Goal: Information Seeking & Learning: Check status

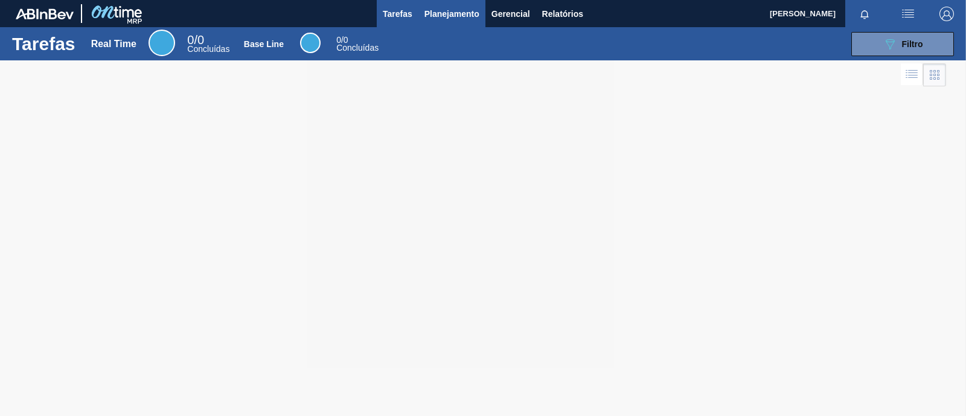
click at [439, 21] on button "Planejamento" at bounding box center [451, 13] width 67 height 27
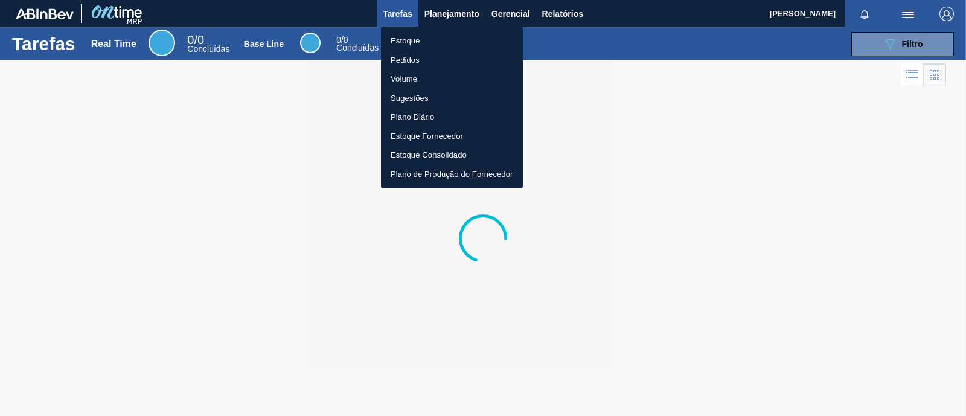
click at [560, 11] on div at bounding box center [483, 208] width 966 height 416
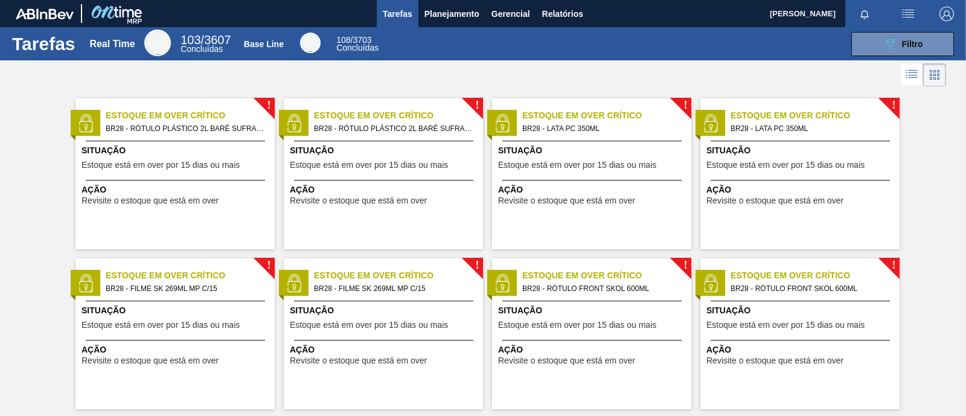
click at [560, 0] on body "Tarefas Planejamento Gerencial Relatórios [PERSON_NAME] Marcar todas como lido …" at bounding box center [483, 0] width 966 height 0
click at [577, 7] on span "Relatórios" at bounding box center [562, 14] width 41 height 14
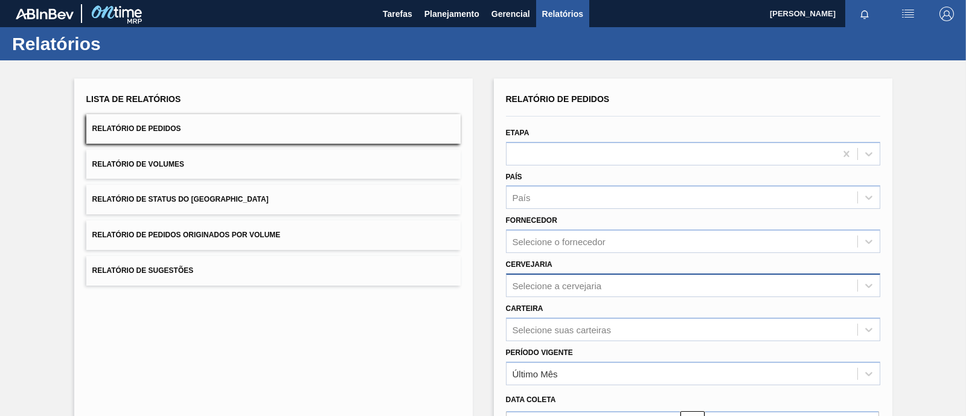
click at [534, 289] on div "Selecione a cervejaria" at bounding box center [557, 285] width 89 height 10
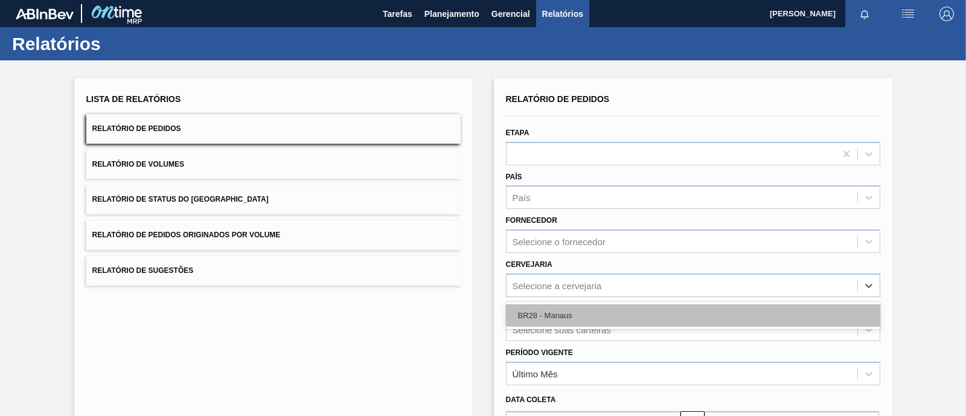
click at [533, 312] on div "BR28 - Manaus" at bounding box center [693, 315] width 374 height 22
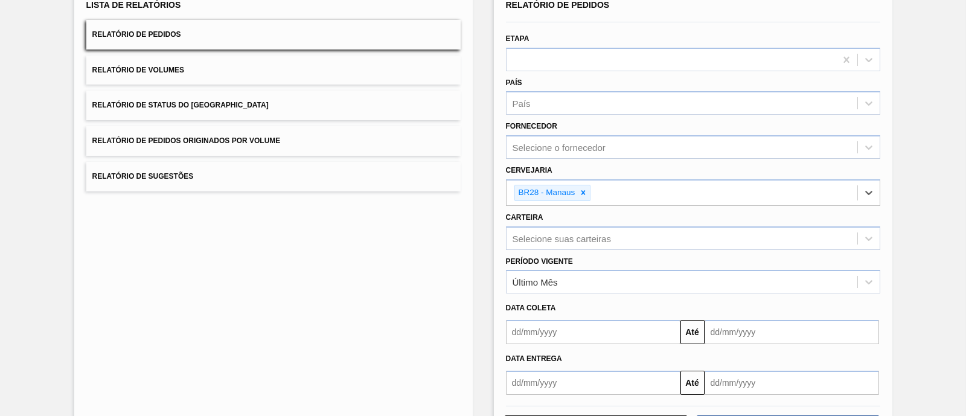
scroll to position [144, 0]
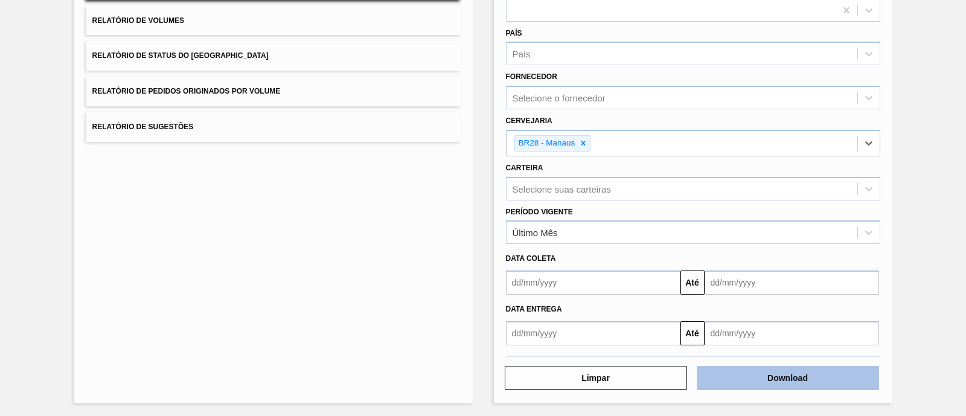
click at [800, 376] on button "Download" at bounding box center [788, 378] width 182 height 24
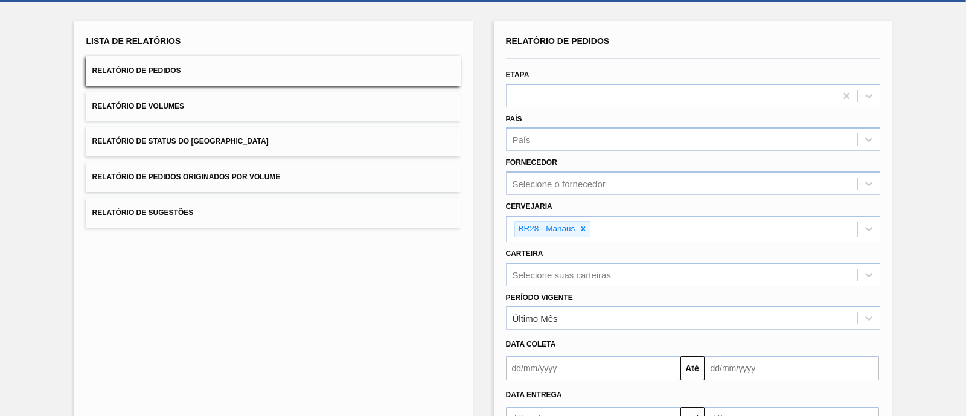
scroll to position [0, 0]
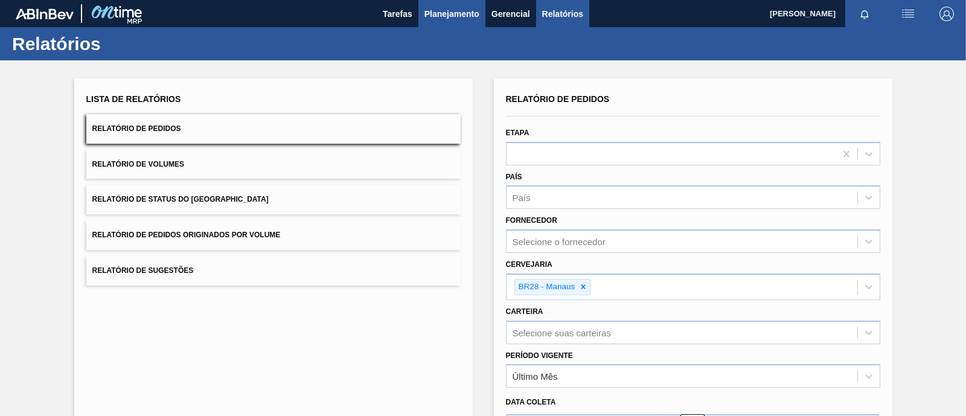
click at [455, 10] on span "Planejamento" at bounding box center [451, 14] width 55 height 14
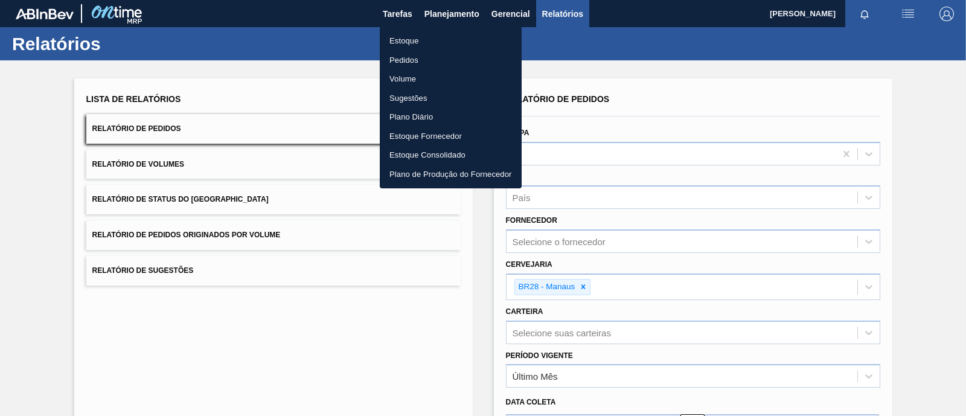
click at [429, 44] on li "Estoque" at bounding box center [451, 40] width 142 height 19
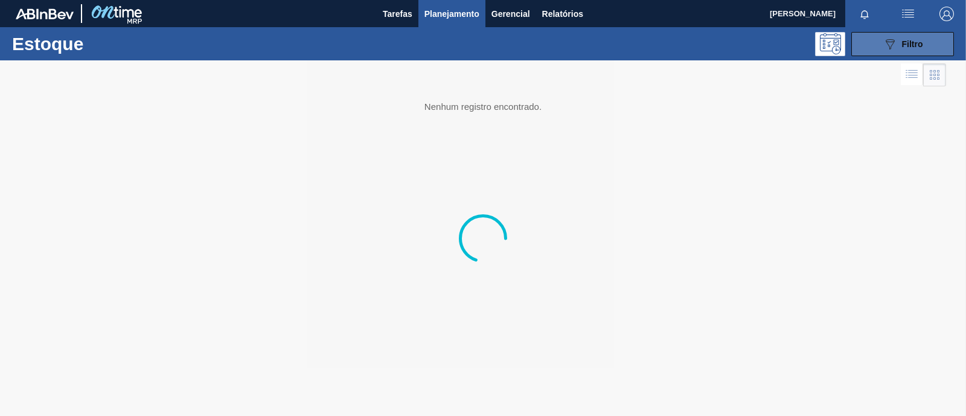
click at [878, 39] on button "089F7B8B-B2A5-4AFE-B5C0-19BA573D28AC Filtro" at bounding box center [902, 44] width 103 height 24
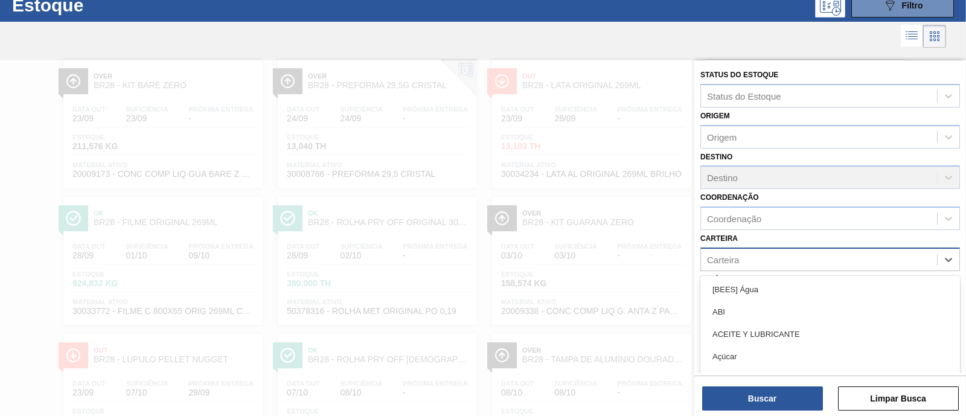
click at [743, 263] on div "Carteira" at bounding box center [819, 260] width 236 height 18
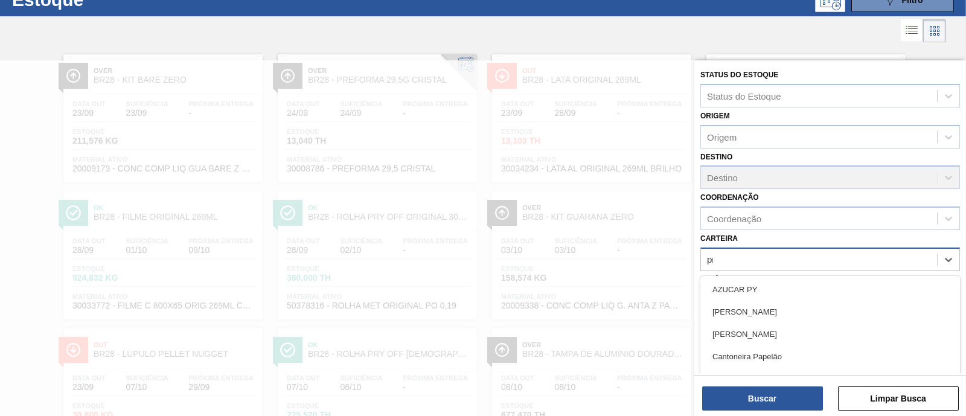
type input "pre"
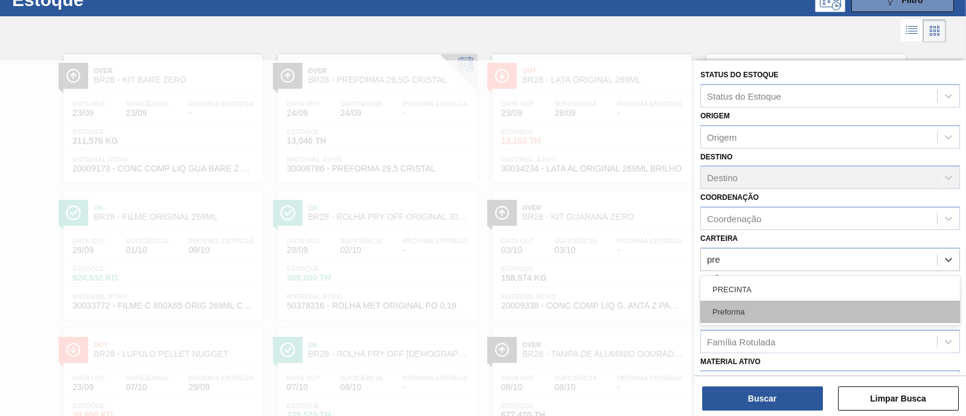
click at [750, 301] on div "Preforma" at bounding box center [830, 312] width 260 height 22
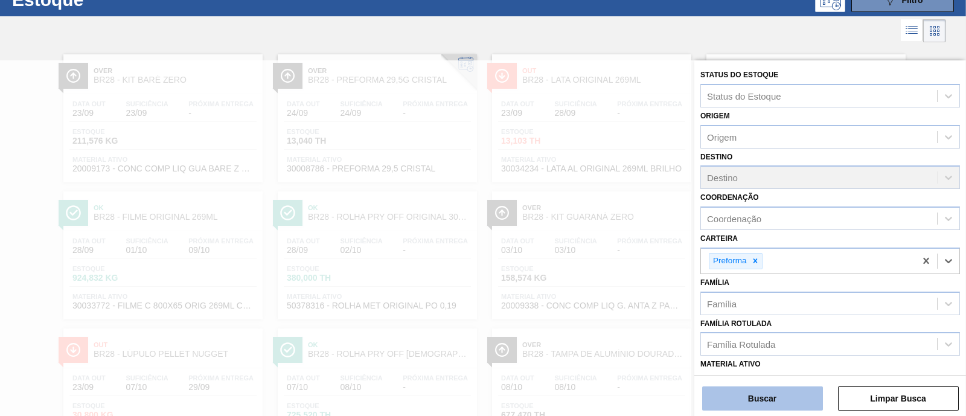
click at [775, 397] on button "Buscar" at bounding box center [762, 398] width 121 height 24
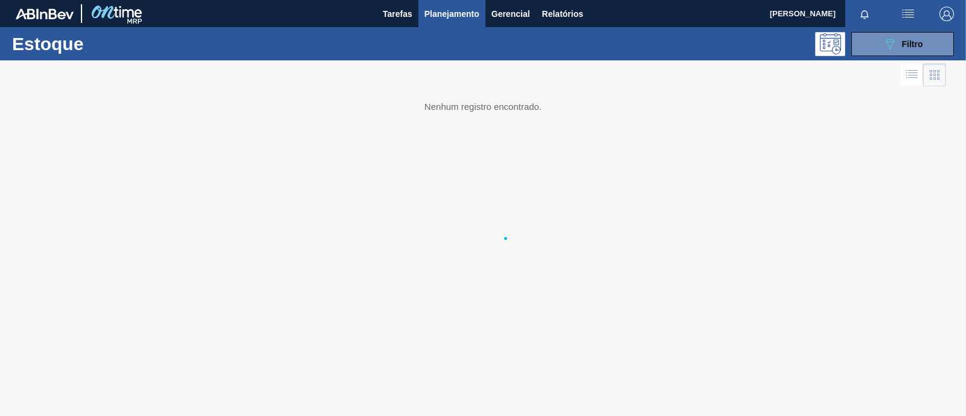
scroll to position [0, 0]
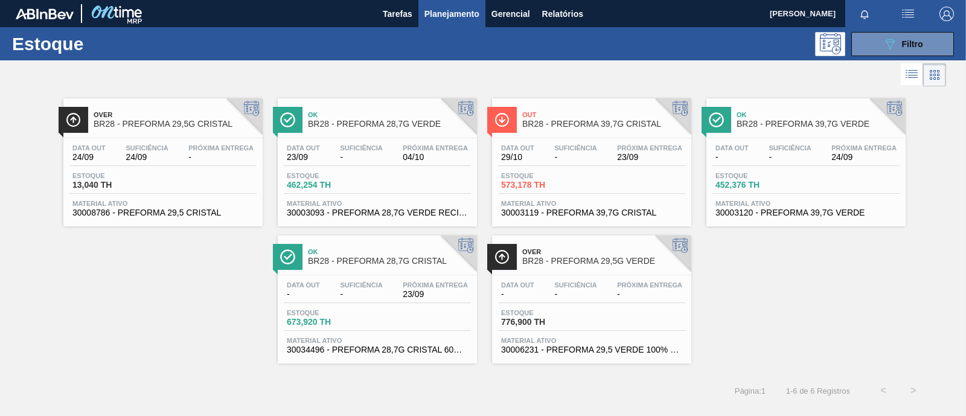
click at [407, 297] on span "23/09" at bounding box center [435, 294] width 65 height 9
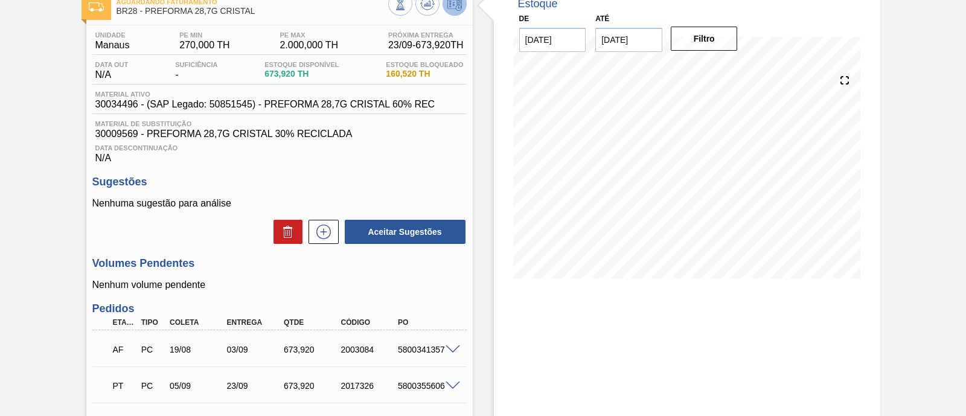
scroll to position [226, 0]
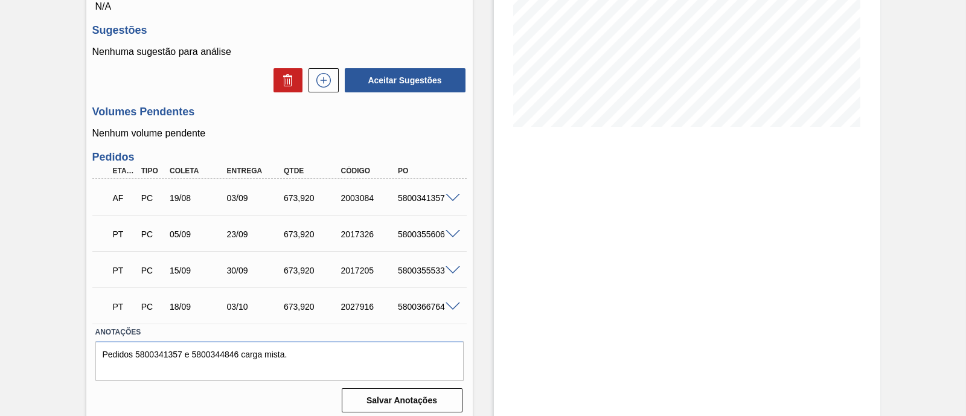
click at [415, 233] on div "5800355606" at bounding box center [426, 234] width 63 height 10
copy div "5800355606"
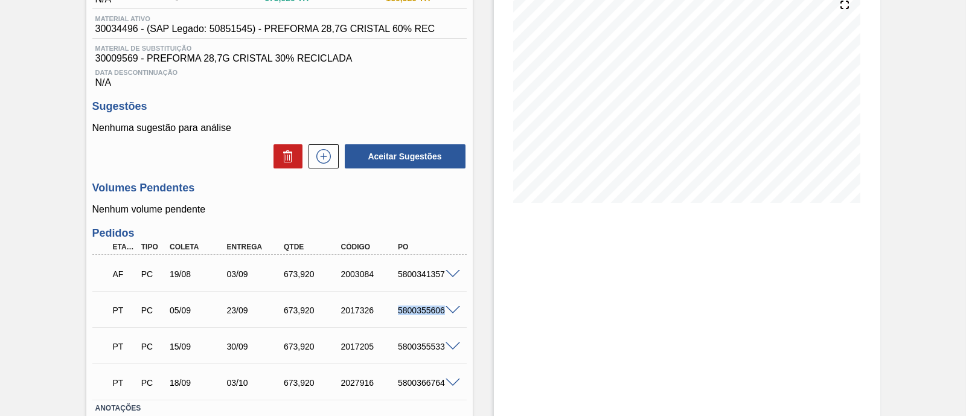
scroll to position [0, 0]
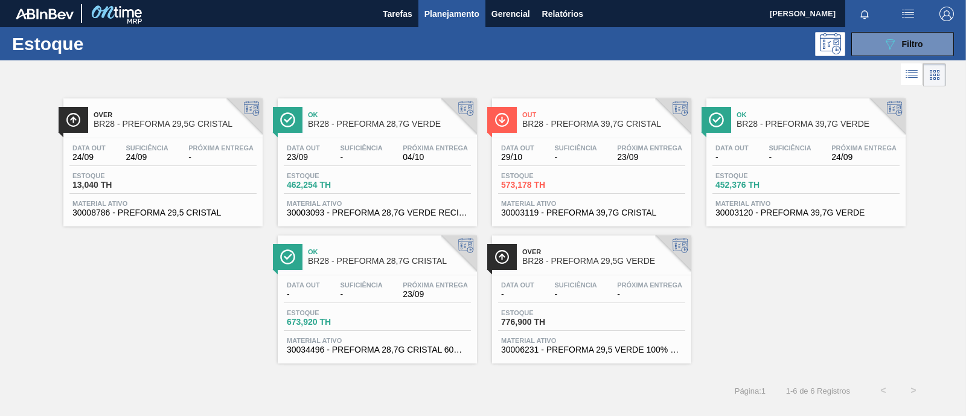
click at [598, 173] on div "Estoque 573,178 TH" at bounding box center [591, 183] width 187 height 22
